Goal: Navigation & Orientation: Find specific page/section

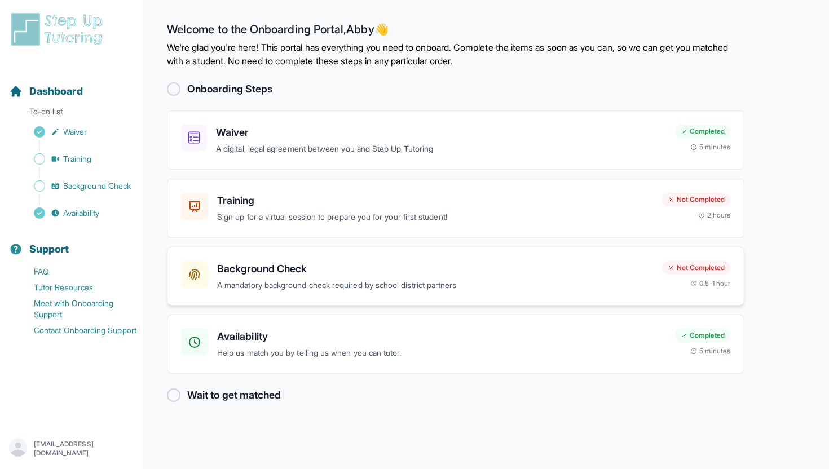
click at [380, 269] on h3 "Background Check" at bounding box center [435, 269] width 436 height 16
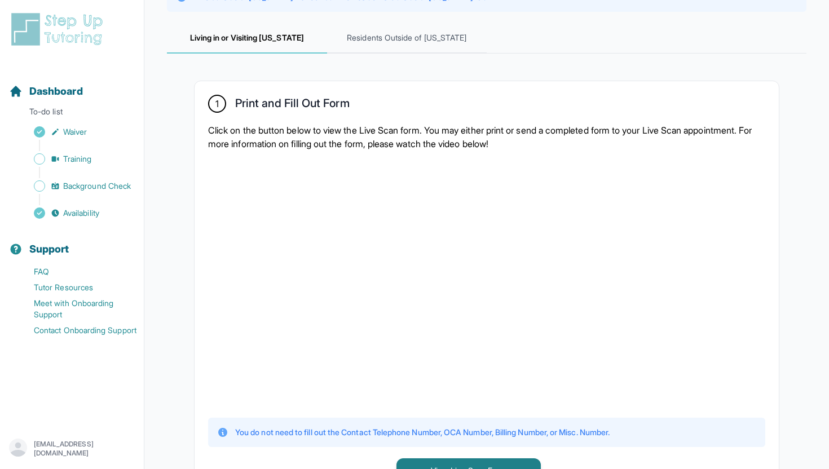
scroll to position [136, 0]
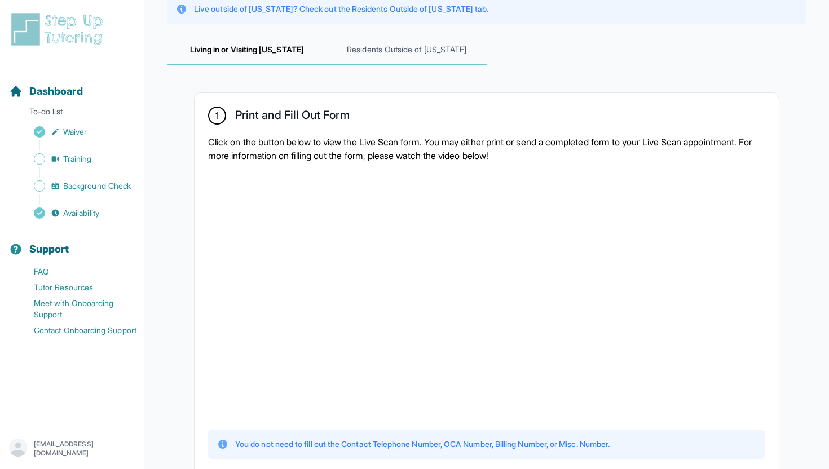
click at [391, 56] on span "Residents Outside of [US_STATE]" at bounding box center [407, 50] width 160 height 30
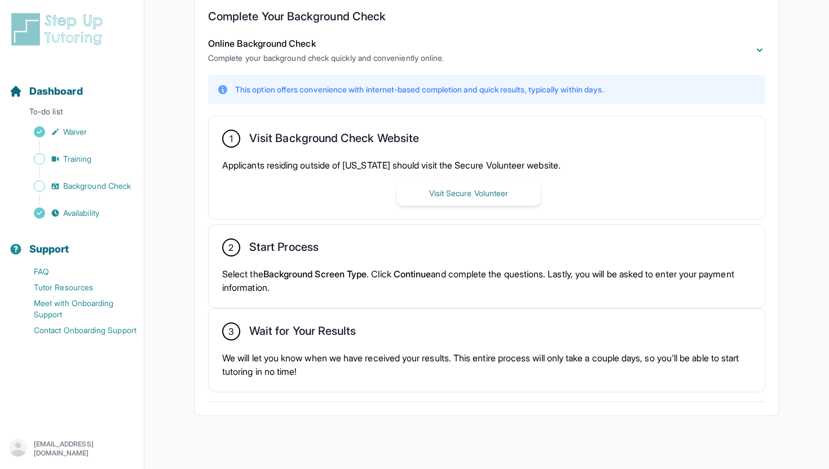
scroll to position [247, 0]
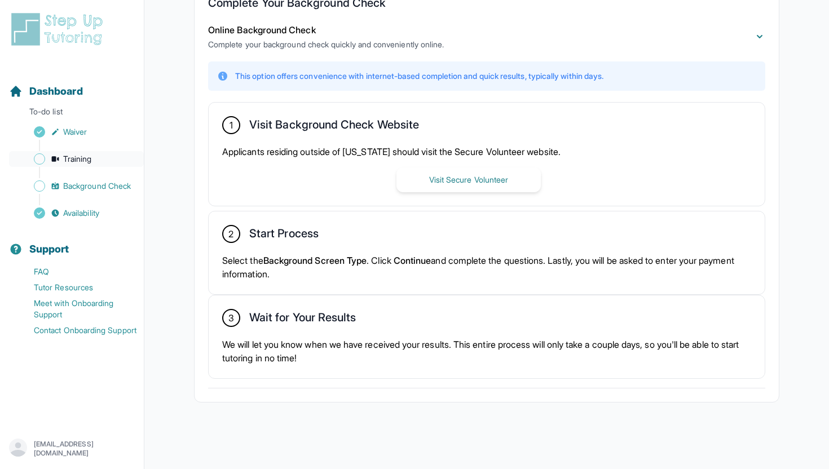
click at [89, 160] on span "Training" at bounding box center [77, 158] width 29 height 11
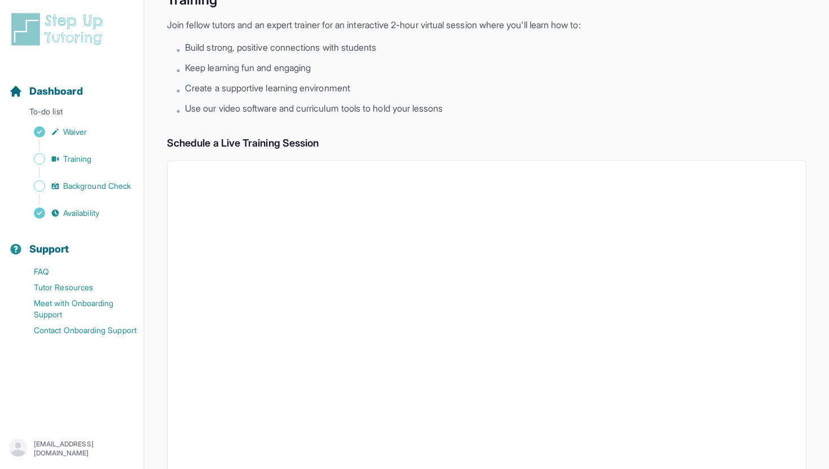
scroll to position [247, 0]
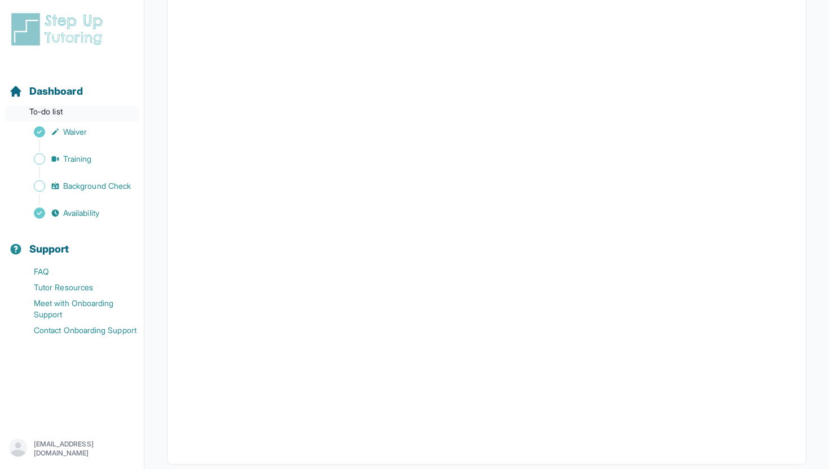
click at [49, 107] on p "To-do list" at bounding box center [72, 114] width 135 height 16
click at [56, 84] on span "Dashboard" at bounding box center [56, 91] width 54 height 16
